Goal: Transaction & Acquisition: Purchase product/service

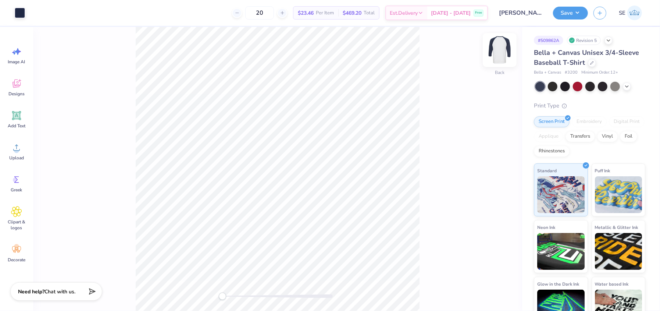
click at [507, 55] on img at bounding box center [499, 49] width 29 height 29
click at [15, 148] on icon at bounding box center [16, 147] width 11 height 11
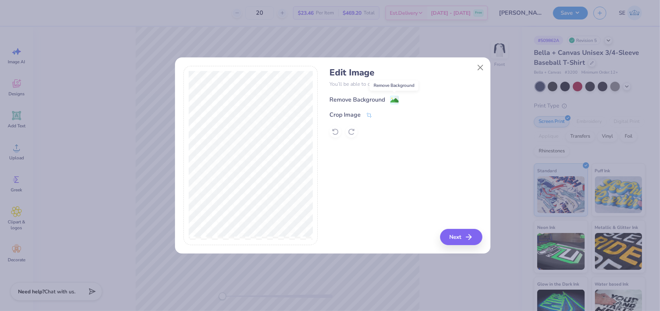
click at [390, 96] on image at bounding box center [394, 100] width 8 height 8
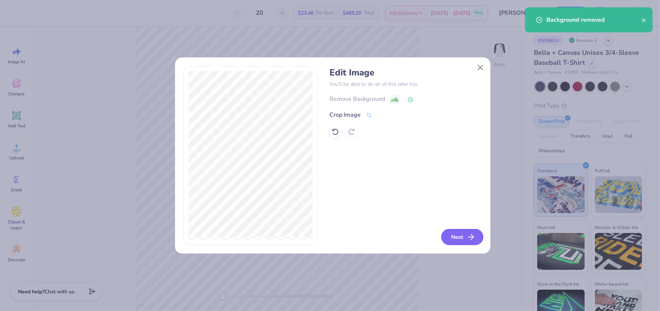
click at [465, 239] on button "Next" at bounding box center [462, 237] width 42 height 16
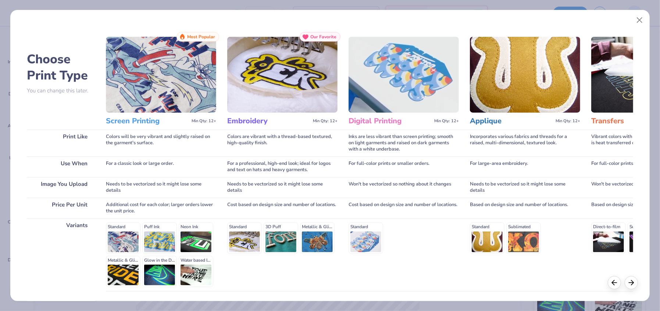
click at [118, 238] on div "Standard Puff Ink Neon Ink Metallic & Glitter Ink Glow in the Dark Ink Water ba…" at bounding box center [161, 254] width 110 height 65
click at [168, 86] on img at bounding box center [161, 75] width 110 height 76
click at [114, 242] on div "Standard Puff Ink Neon Ink Metallic & Glitter Ink Glow in the Dark Ink Water ba…" at bounding box center [161, 254] width 110 height 65
click at [200, 88] on img at bounding box center [161, 75] width 110 height 76
click at [202, 35] on span "Most Popular" at bounding box center [201, 36] width 28 height 5
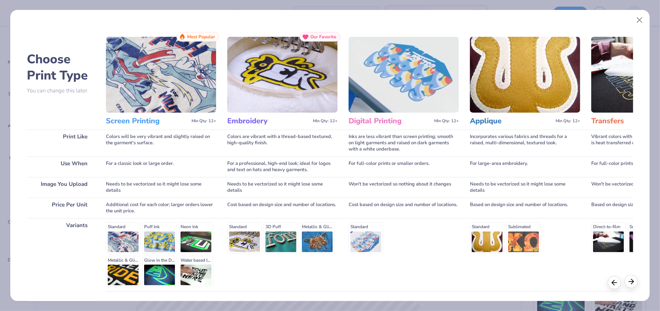
click at [634, 280] on icon at bounding box center [631, 281] width 8 height 8
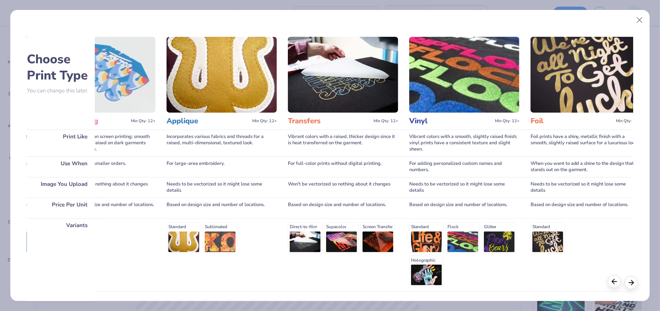
click at [616, 282] on icon at bounding box center [614, 281] width 8 height 8
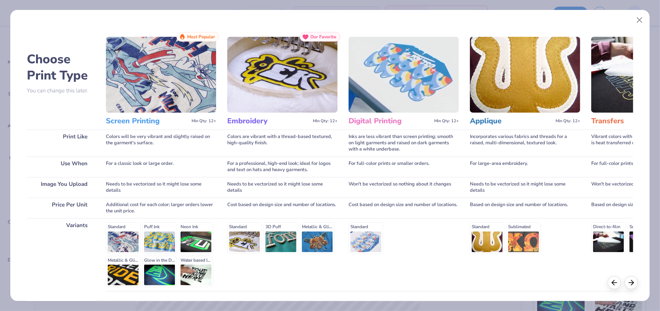
click at [176, 105] on img at bounding box center [161, 75] width 110 height 76
click at [126, 241] on div "Standard Puff Ink Neon Ink Metallic & Glitter Ink Glow in the Dark Ink Water ba…" at bounding box center [161, 254] width 110 height 65
click at [192, 83] on img at bounding box center [161, 75] width 110 height 76
click at [203, 37] on span "Most Popular" at bounding box center [201, 36] width 28 height 5
click at [333, 200] on div "Cost based on design size and number of locations." at bounding box center [282, 207] width 110 height 21
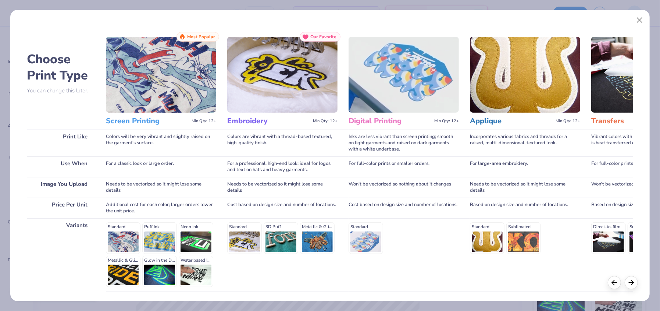
click at [374, 239] on div "Standard" at bounding box center [403, 237] width 110 height 31
click at [133, 240] on div "Standard Puff Ink Neon Ink Metallic & Glitter Ink Glow in the Dark Ink Water ba…" at bounding box center [161, 254] width 110 height 65
click at [638, 22] on button "Close" at bounding box center [639, 20] width 14 height 14
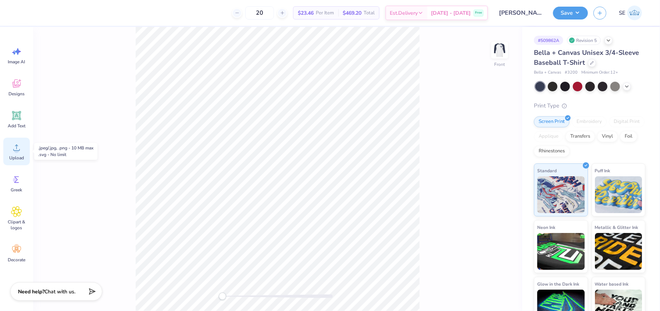
click at [17, 148] on circle at bounding box center [16, 150] width 5 height 5
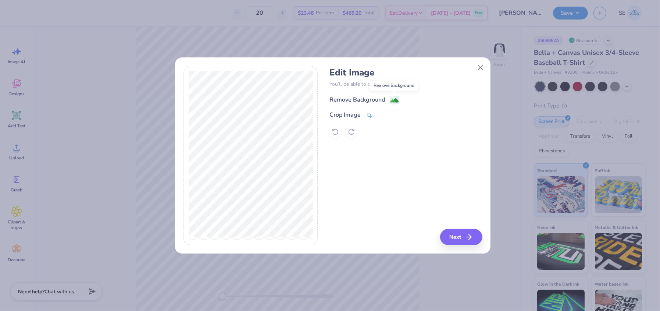
click at [393, 97] on image at bounding box center [394, 100] width 8 height 8
click at [457, 231] on button "Next" at bounding box center [462, 237] width 42 height 16
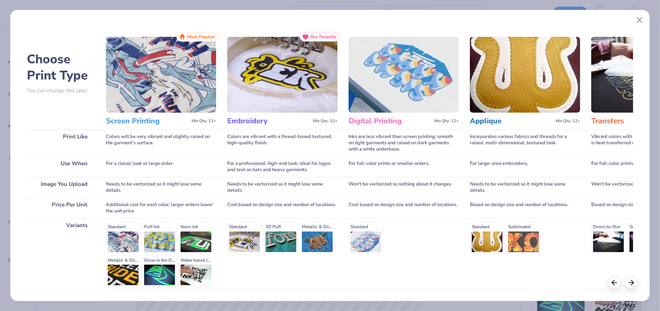
click at [163, 255] on div "Standard Puff Ink Neon Ink Metallic & Glitter Ink Glow in the Dark Ink Water ba…" at bounding box center [161, 254] width 110 height 65
click at [167, 186] on div "Needs to be vectorized so it might lose some details" at bounding box center [161, 187] width 110 height 21
click at [183, 87] on img at bounding box center [161, 75] width 110 height 76
click at [215, 32] on div "Most Popular" at bounding box center [197, 37] width 43 height 10
click at [197, 41] on div "Most Popular" at bounding box center [197, 37] width 43 height 10
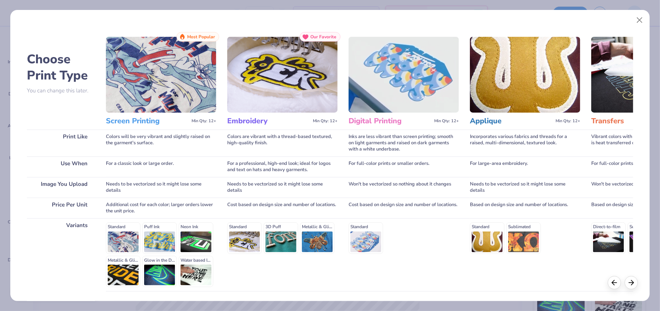
click at [157, 69] on img at bounding box center [161, 75] width 110 height 76
click at [144, 178] on div "Needs to be vectorized so it might lose some details" at bounding box center [161, 187] width 110 height 21
click at [143, 197] on div "Needs to be vectorized so it might lose some details" at bounding box center [161, 187] width 110 height 21
click at [130, 248] on div "Standard Puff Ink Neon Ink Metallic & Glitter Ink Glow in the Dark Ink Water ba…" at bounding box center [161, 254] width 110 height 65
click at [147, 242] on div "Standard Puff Ink Neon Ink Metallic & Glitter Ink Glow in the Dark Ink Water ba…" at bounding box center [161, 254] width 110 height 65
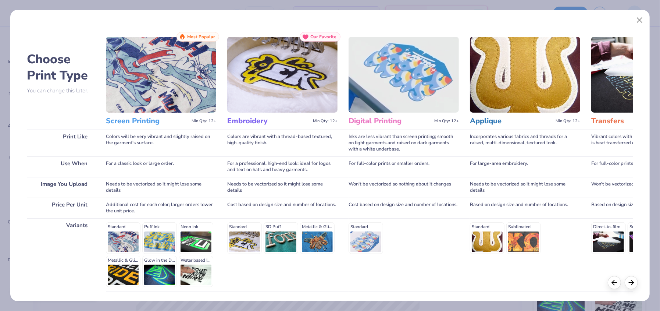
click at [238, 274] on div "Standard 3D Puff Metallic & Glitter" at bounding box center [282, 254] width 110 height 73
click at [168, 72] on img at bounding box center [161, 75] width 110 height 76
click at [207, 122] on span "Min Qty: 12+" at bounding box center [203, 120] width 25 height 5
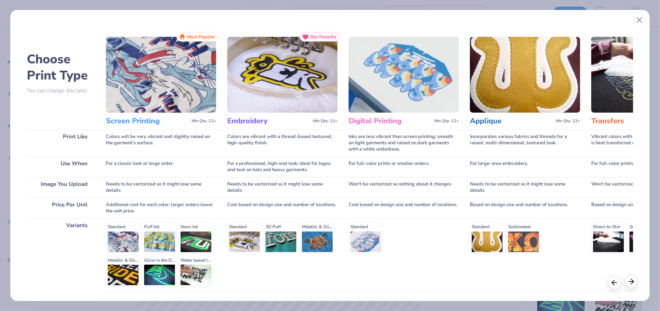
click at [628, 279] on icon at bounding box center [631, 281] width 8 height 8
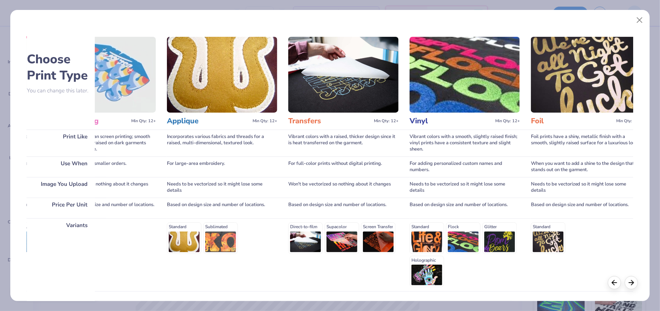
scroll to position [0, 303]
click at [534, 126] on div "Foil Min Qty: 12+" at bounding box center [585, 120] width 110 height 17
click at [560, 98] on img at bounding box center [585, 75] width 110 height 76
click at [541, 114] on div "Foil Min Qty: 12+" at bounding box center [585, 120] width 110 height 17
click at [473, 92] on img at bounding box center [464, 75] width 110 height 76
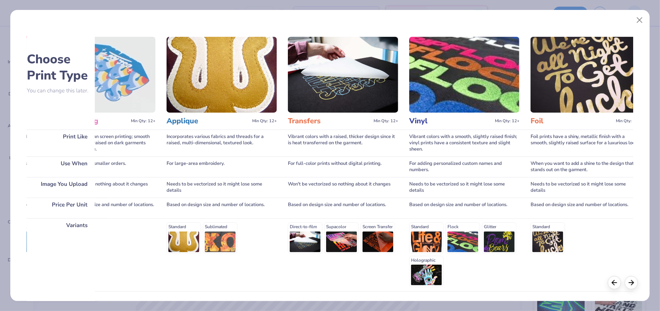
click at [307, 91] on img at bounding box center [343, 75] width 110 height 76
click at [198, 75] on img at bounding box center [221, 75] width 110 height 76
click at [157, 75] on div "Choose Print Type You can change this later. Print Like Use When Image You Uplo…" at bounding box center [330, 183] width 606 height 302
click at [612, 282] on icon at bounding box center [614, 281] width 8 height 8
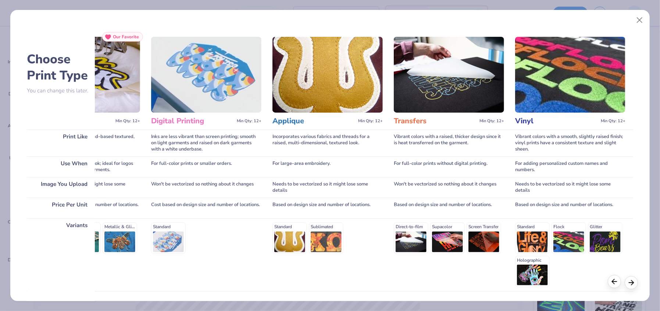
click at [612, 282] on icon at bounding box center [614, 281] width 8 height 8
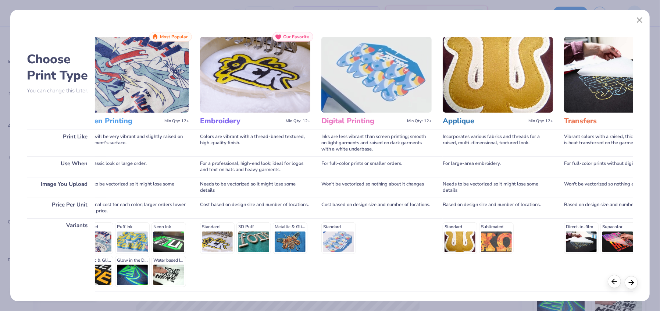
click at [612, 282] on icon at bounding box center [614, 281] width 8 height 8
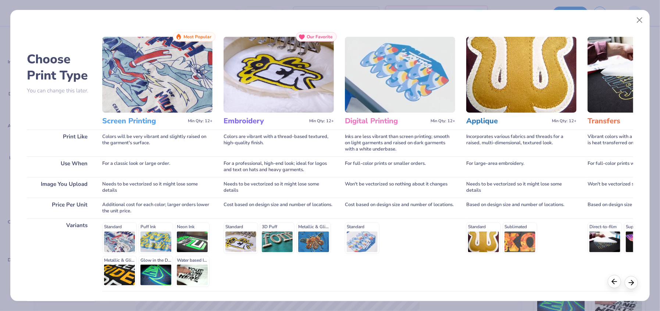
scroll to position [0, 0]
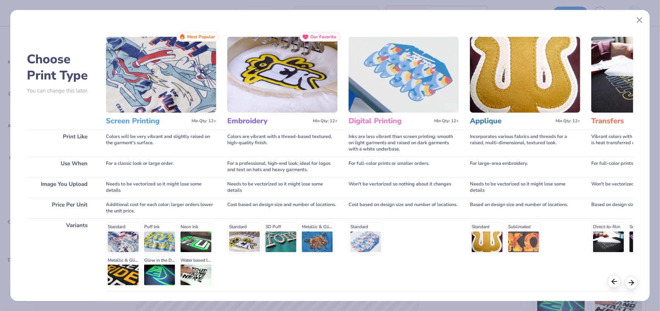
click at [612, 282] on icon at bounding box center [614, 281] width 8 height 8
click at [188, 65] on img at bounding box center [161, 75] width 110 height 76
click at [202, 37] on span "Most Popular" at bounding box center [201, 36] width 28 height 5
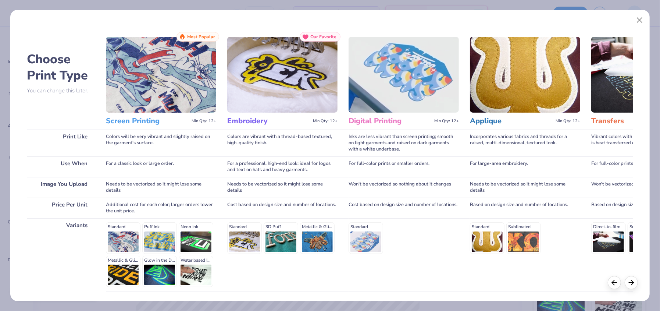
click at [126, 243] on div "Standard Puff Ink Neon Ink Metallic & Glitter Ink Glow in the Dark Ink Water ba…" at bounding box center [161, 254] width 110 height 65
click at [193, 279] on div "Standard Puff Ink Neon Ink Metallic & Glitter Ink Glow in the Dark Ink Water ba…" at bounding box center [161, 254] width 110 height 65
click at [194, 207] on div "Additional cost for each color; larger orders lower the unit price." at bounding box center [161, 207] width 110 height 21
click at [169, 44] on img at bounding box center [161, 75] width 110 height 76
click at [79, 81] on h2 "Choose Print Type" at bounding box center [61, 67] width 68 height 32
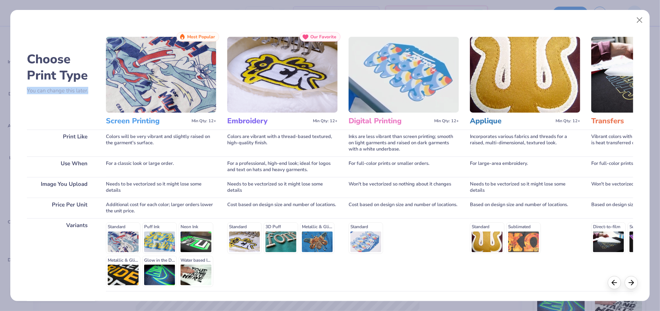
drag, startPoint x: 88, startPoint y: 89, endPoint x: 22, endPoint y: 93, distance: 66.3
click at [22, 93] on div "Choose Print Type You can change this later. Print Like Use When Image You Uplo…" at bounding box center [329, 155] width 639 height 291
click at [53, 82] on h2 "Choose Print Type" at bounding box center [61, 67] width 68 height 32
click at [523, 8] on div "Choose Print Type You can change this later. Print Like Use When Image You Uplo…" at bounding box center [330, 155] width 660 height 311
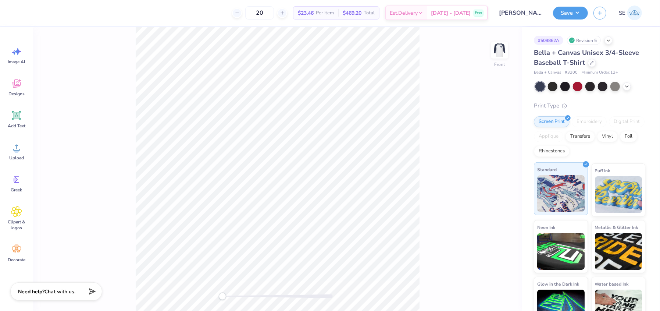
click at [555, 176] on img at bounding box center [560, 193] width 47 height 37
click at [18, 147] on icon at bounding box center [16, 147] width 11 height 11
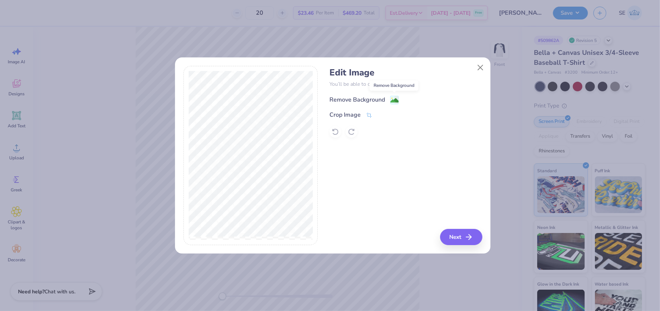
click at [393, 95] on span at bounding box center [394, 99] width 9 height 9
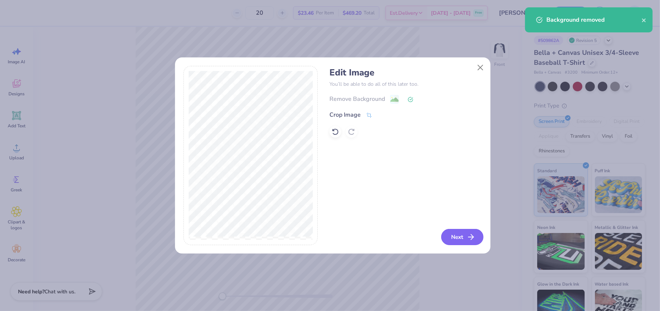
click at [461, 236] on button "Next" at bounding box center [462, 237] width 42 height 16
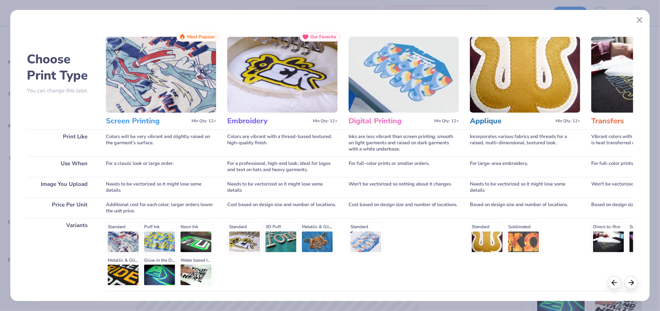
click at [168, 103] on img at bounding box center [161, 75] width 110 height 76
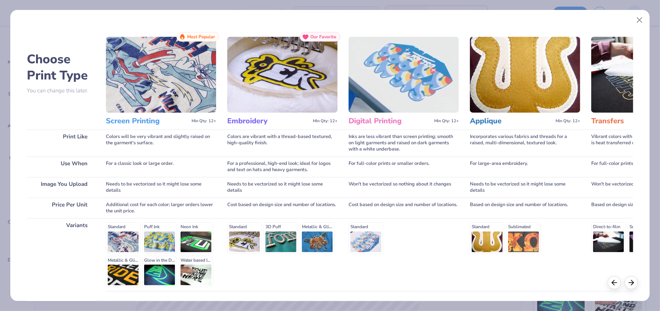
click at [168, 103] on img at bounding box center [161, 75] width 110 height 76
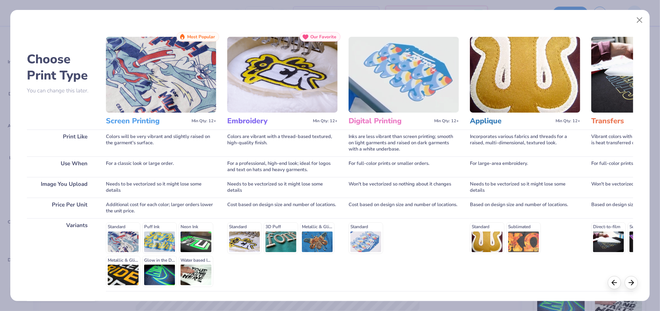
click at [145, 120] on h3 "Screen Printing" at bounding box center [147, 121] width 83 height 10
click at [168, 156] on div "For a classic look or large order." at bounding box center [161, 166] width 110 height 21
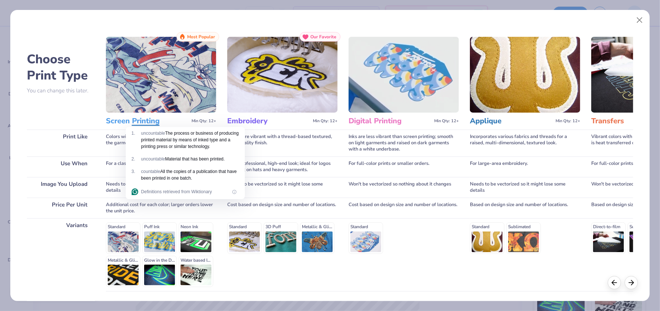
click at [167, 177] on html "20 $23.46 Per Item $469.20 Total Est. Delivery [DATE] - [DATE] Free Design Titl…" at bounding box center [330, 155] width 660 height 311
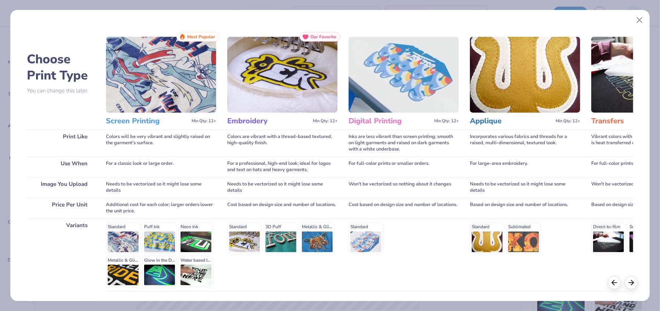
click at [155, 215] on div "Additional cost for each color; larger orders lower the unit price." at bounding box center [161, 207] width 110 height 21
click at [125, 247] on div "Standard Puff Ink Neon Ink Metallic & Glitter Ink Glow in the Dark Ink Water ba…" at bounding box center [161, 254] width 110 height 65
click at [643, 17] on button "Close" at bounding box center [639, 20] width 14 height 14
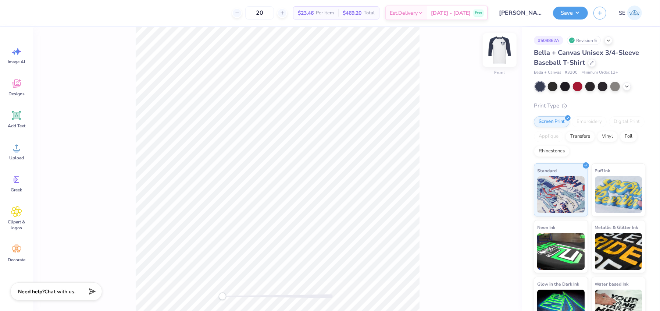
click at [492, 58] on img at bounding box center [499, 49] width 29 height 29
click at [492, 57] on img at bounding box center [499, 50] width 15 height 15
